Goal: Information Seeking & Learning: Learn about a topic

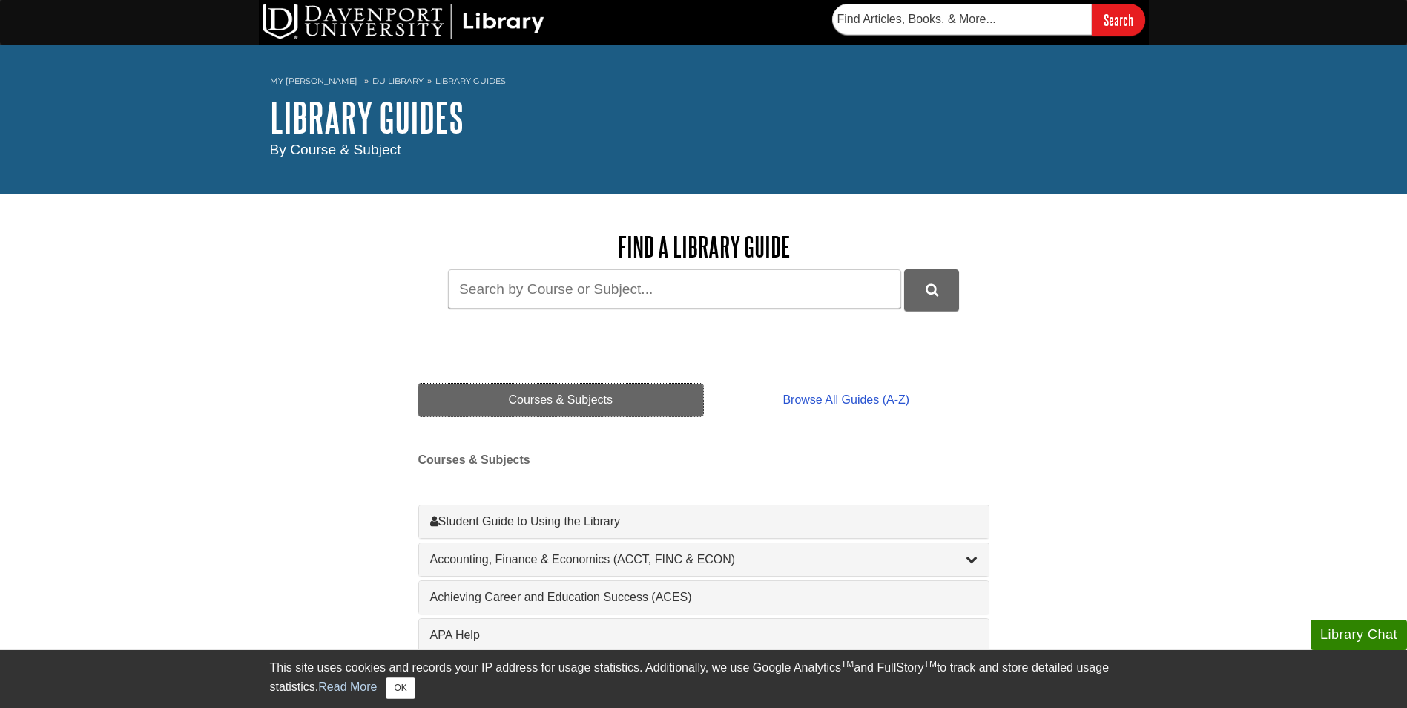
click at [524, 394] on link "Courses & Subjects" at bounding box center [561, 400] width 286 height 33
click at [573, 402] on link "Courses & Subjects" at bounding box center [561, 400] width 286 height 33
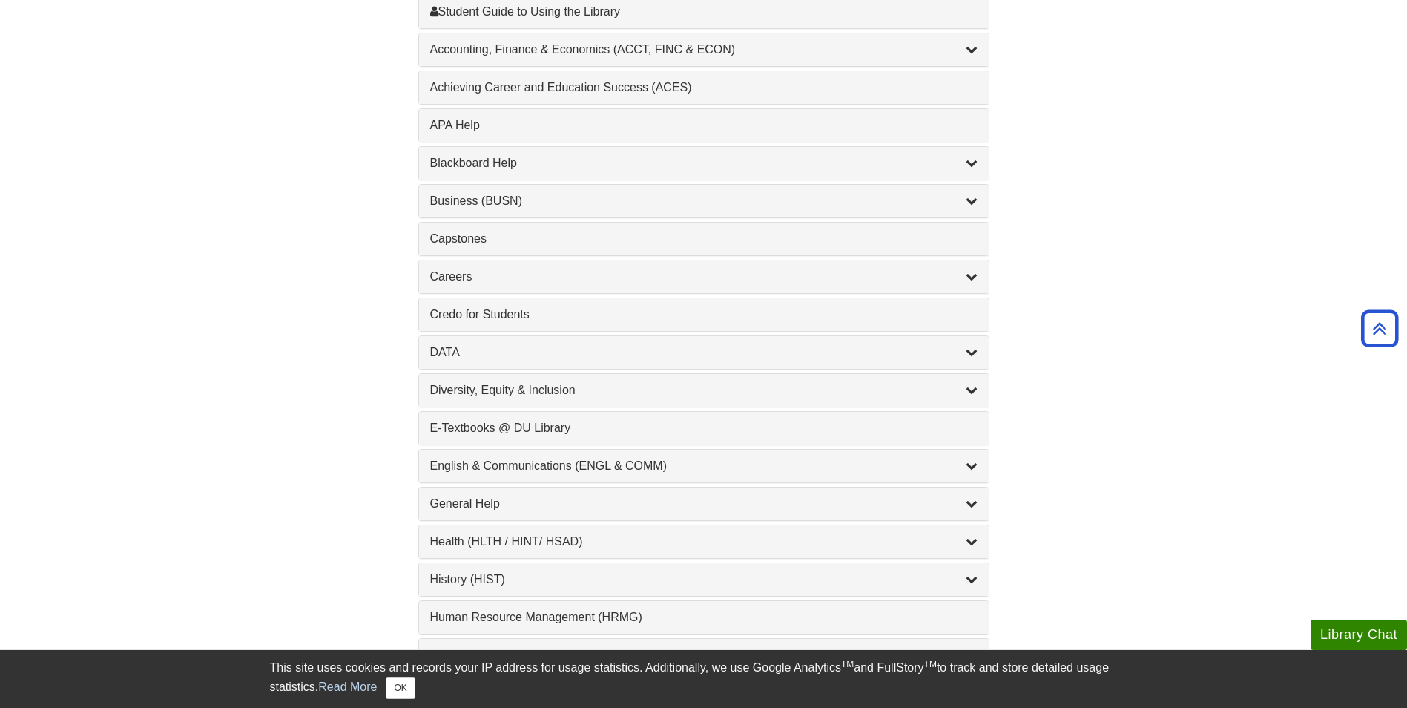
scroll to position [519, 0]
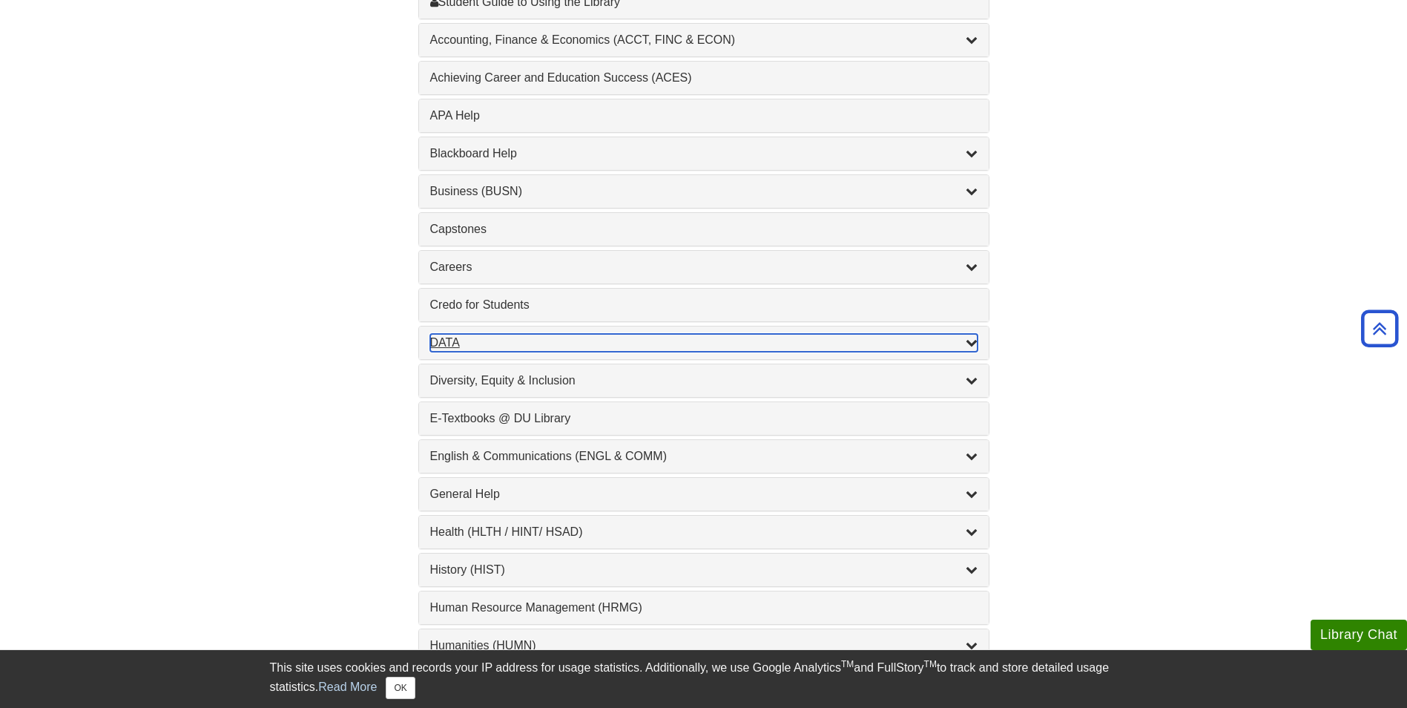
click at [450, 343] on div "DATA , 2 guides" at bounding box center [703, 343] width 547 height 18
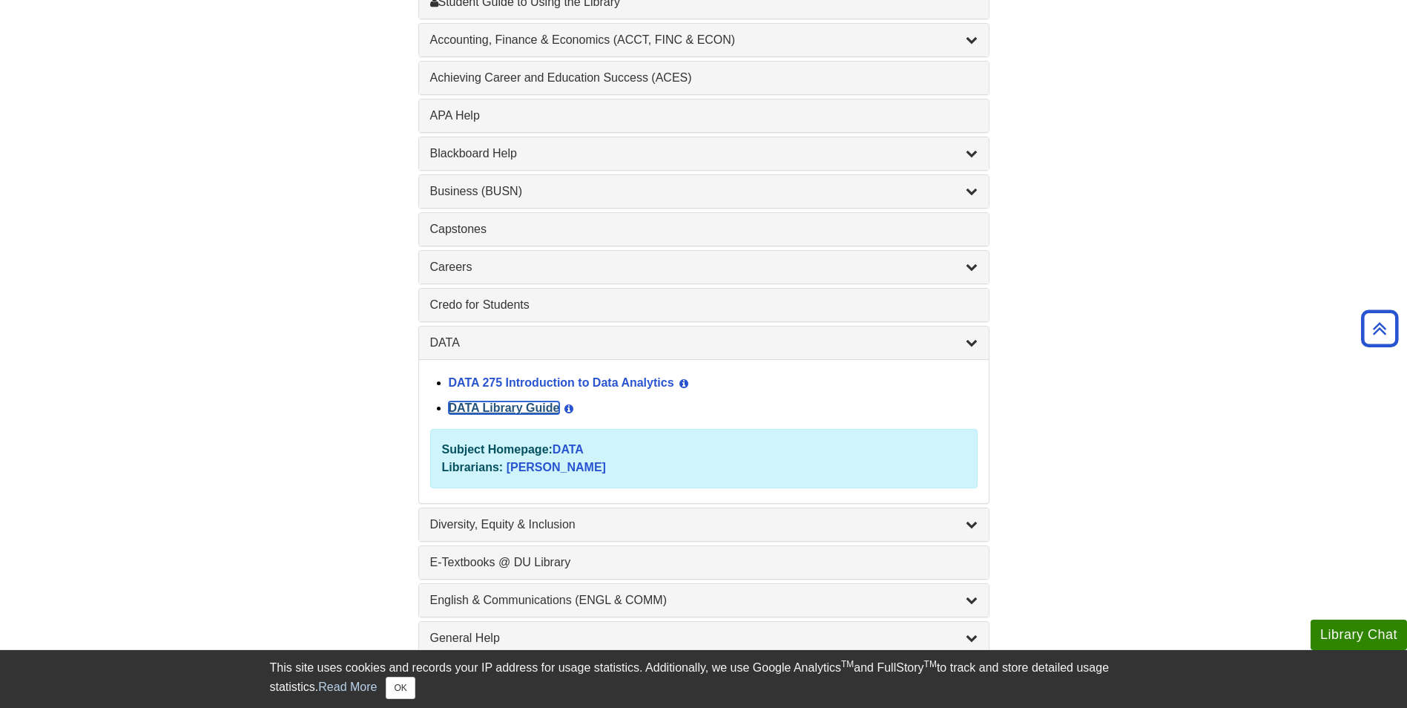
click at [492, 408] on link "DATA Library Guide" at bounding box center [504, 407] width 111 height 13
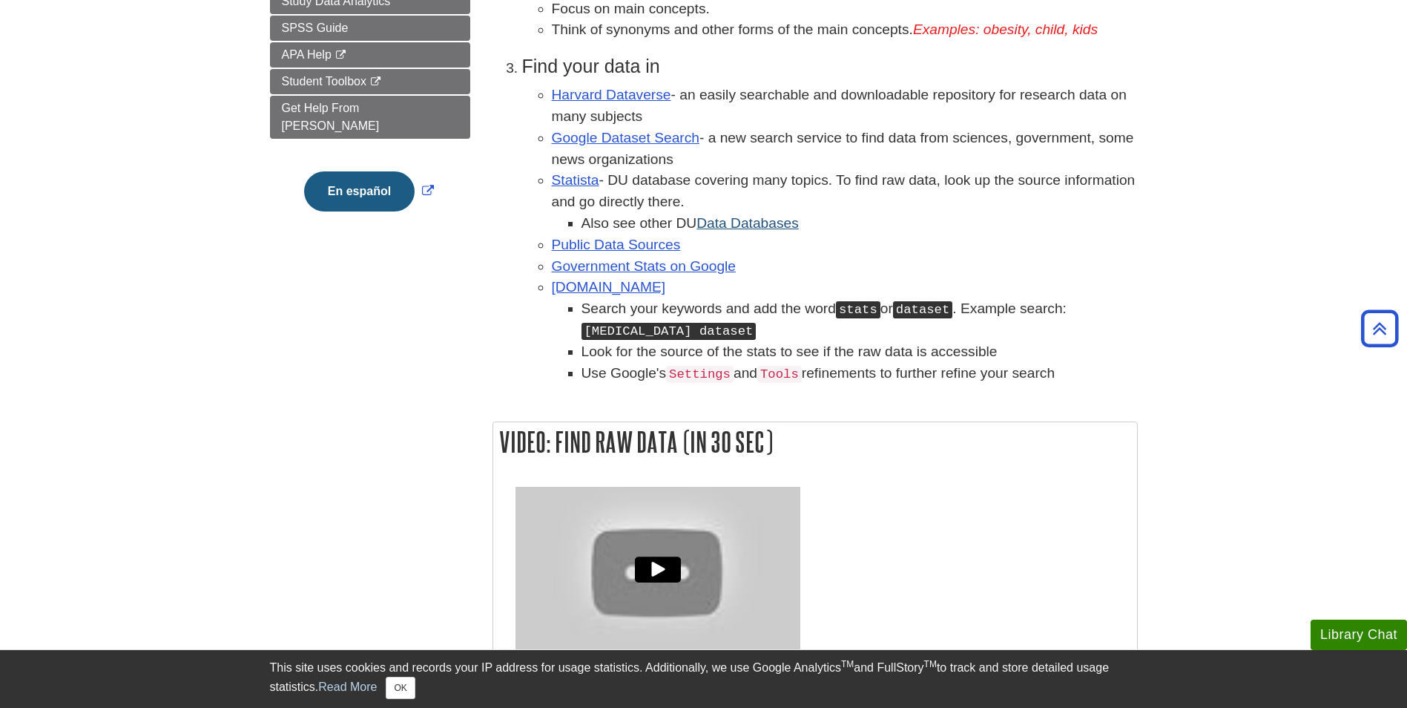
scroll to position [151, 0]
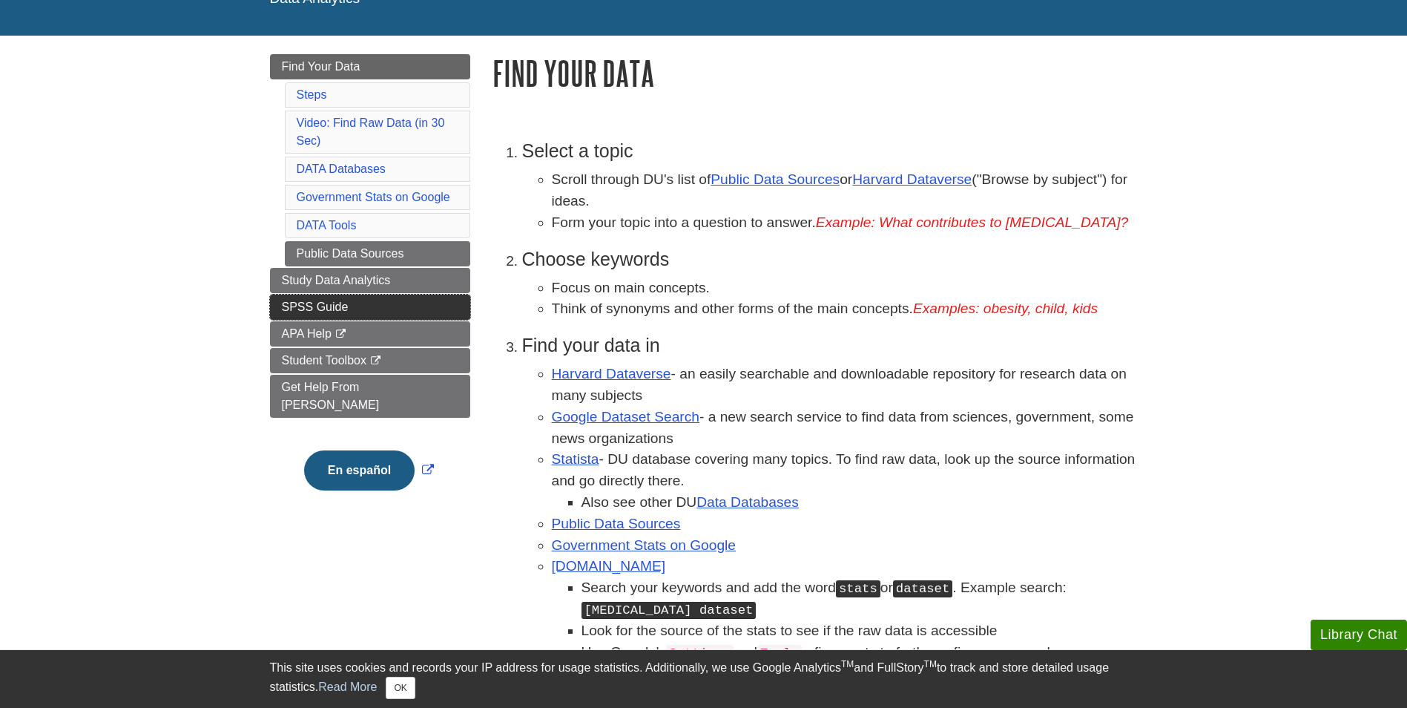
click at [332, 311] on span "SPSS Guide" at bounding box center [315, 306] width 67 height 13
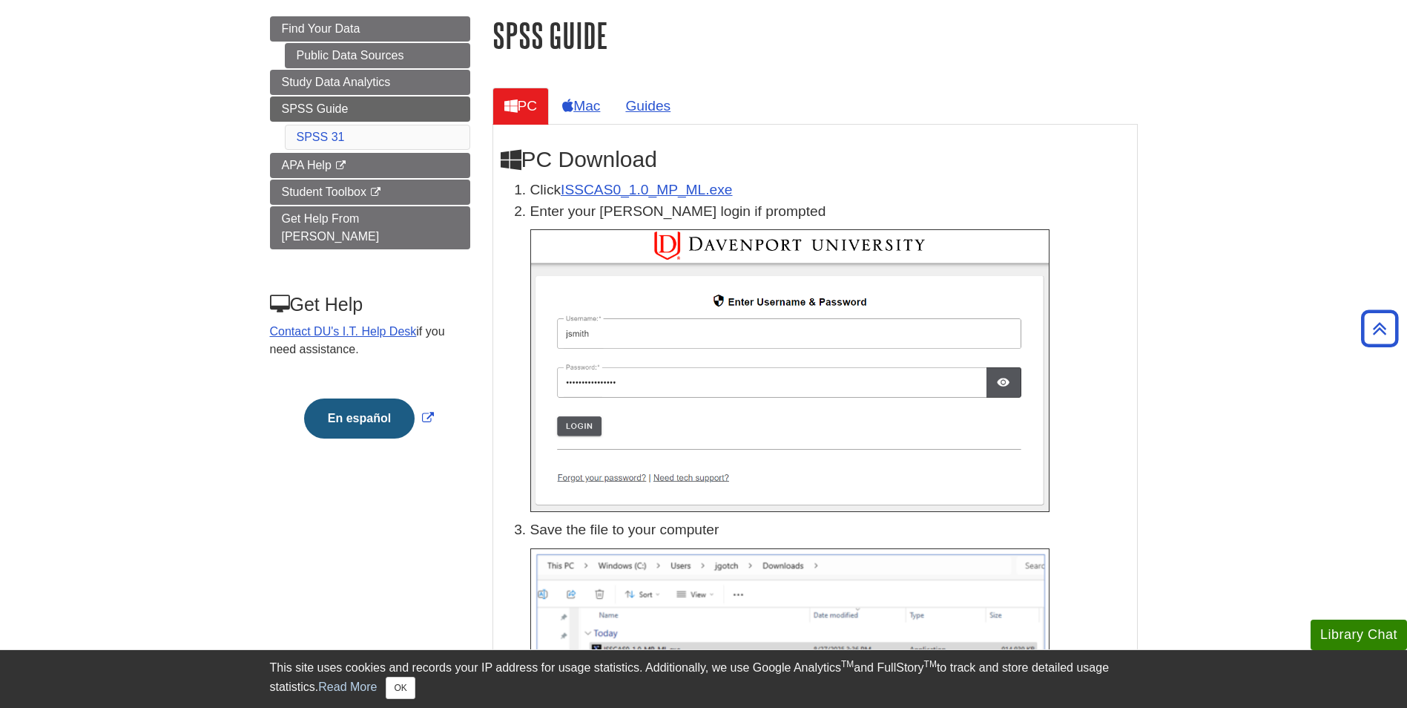
scroll to position [148, 0]
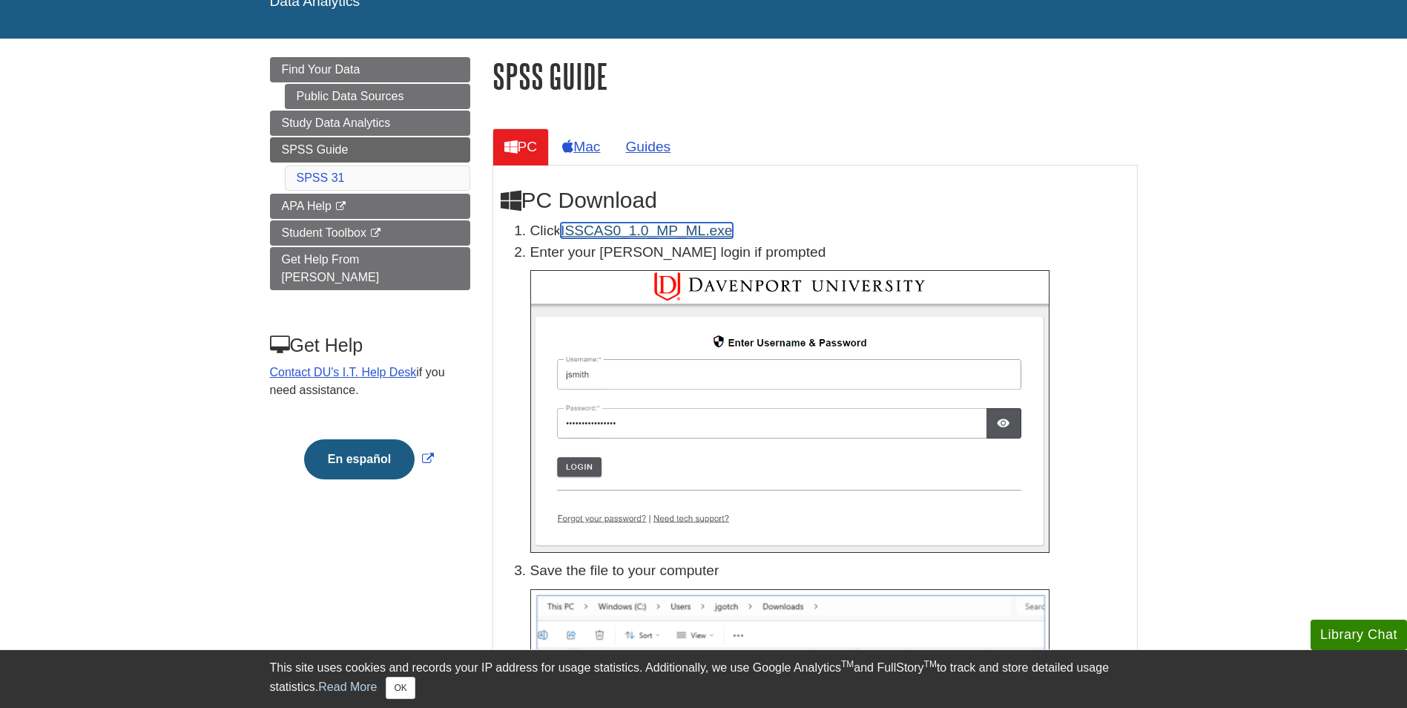
click at [595, 230] on link "ISSCAS0_1.0_MP_ML.exe" at bounding box center [646, 231] width 171 height 16
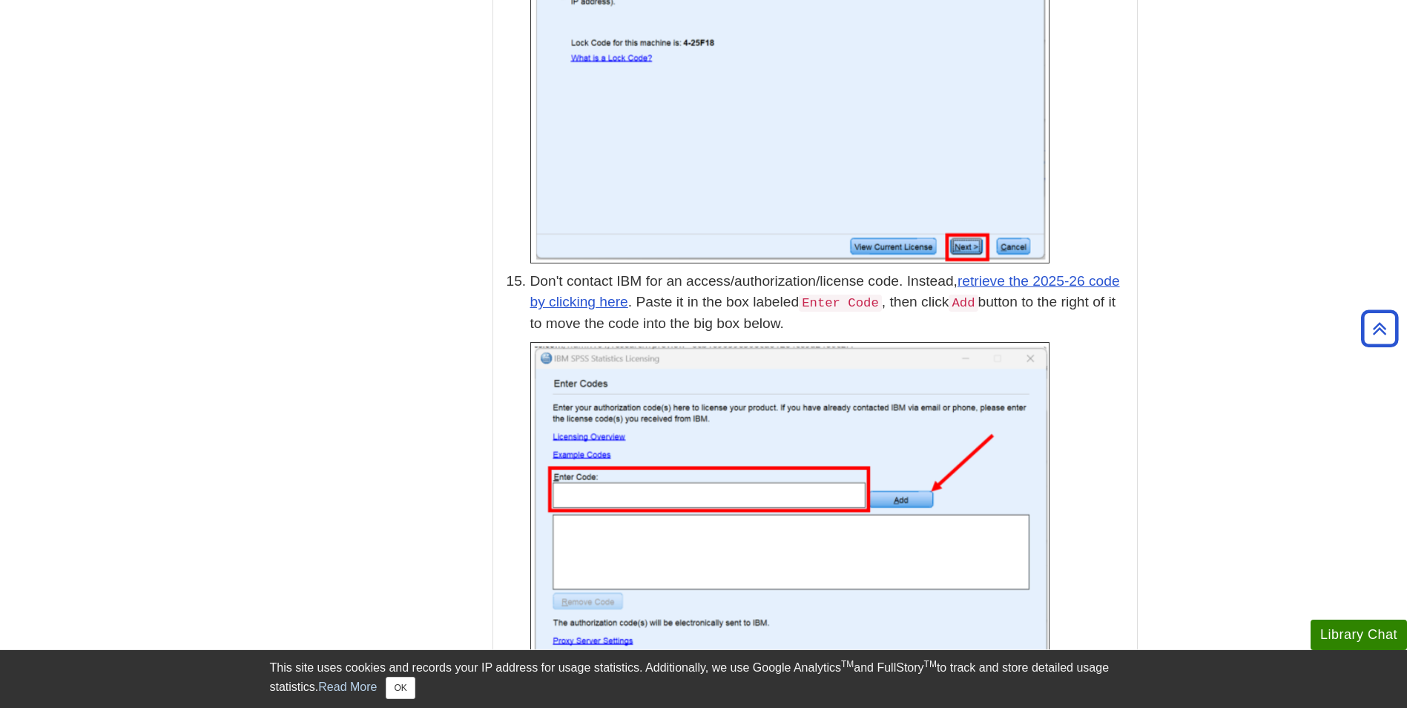
scroll to position [3932, 0]
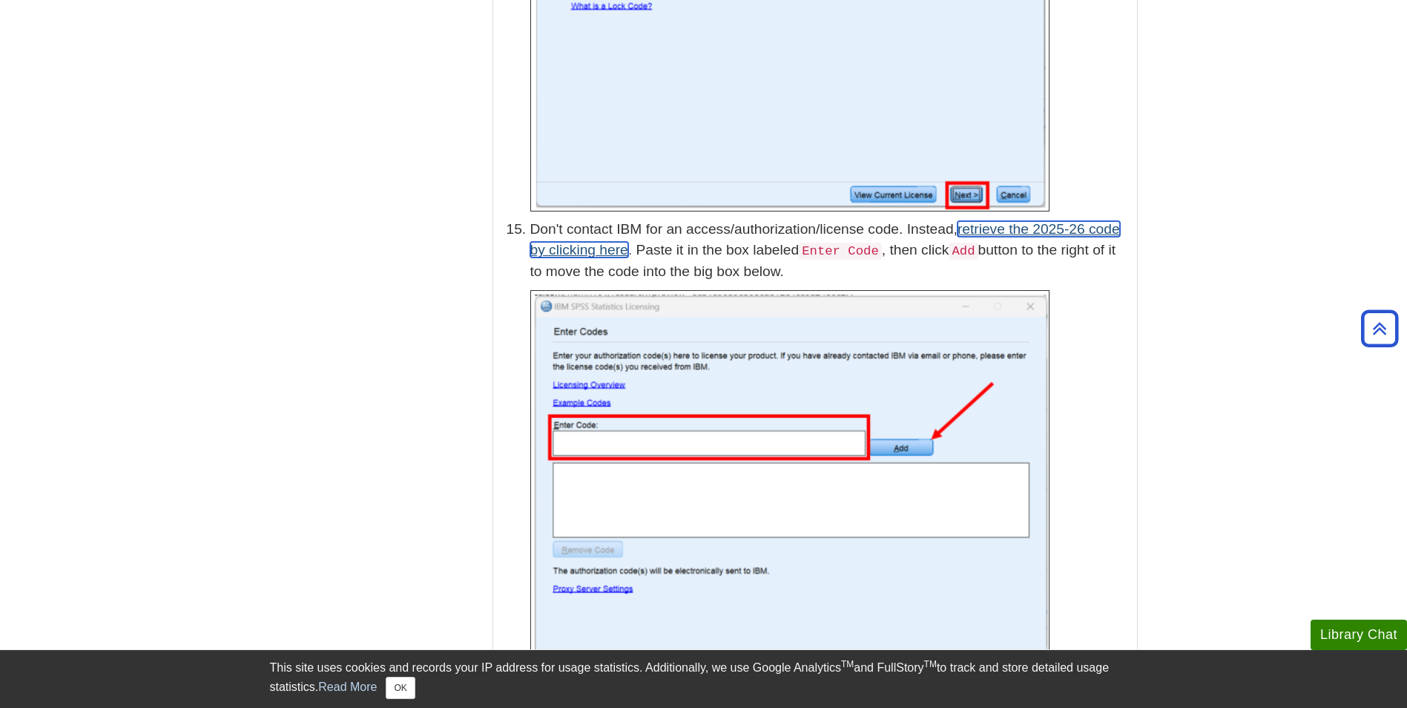
click at [1086, 221] on link "retrieve the 2025-26 code by clicking here" at bounding box center [825, 239] width 590 height 37
